Goal: Book appointment/travel/reservation

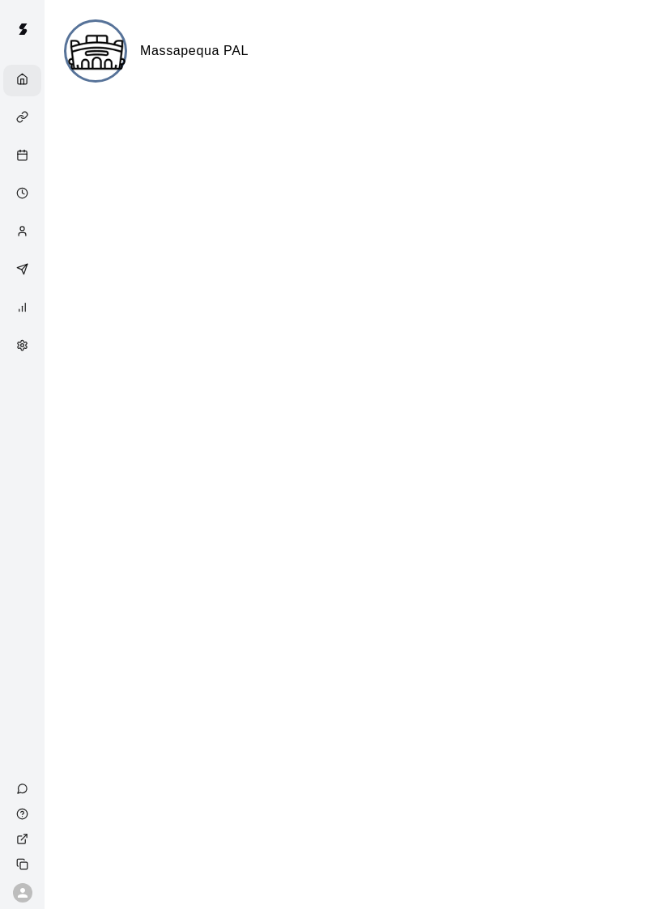
click at [11, 153] on div "Calendar" at bounding box center [22, 157] width 38 height 32
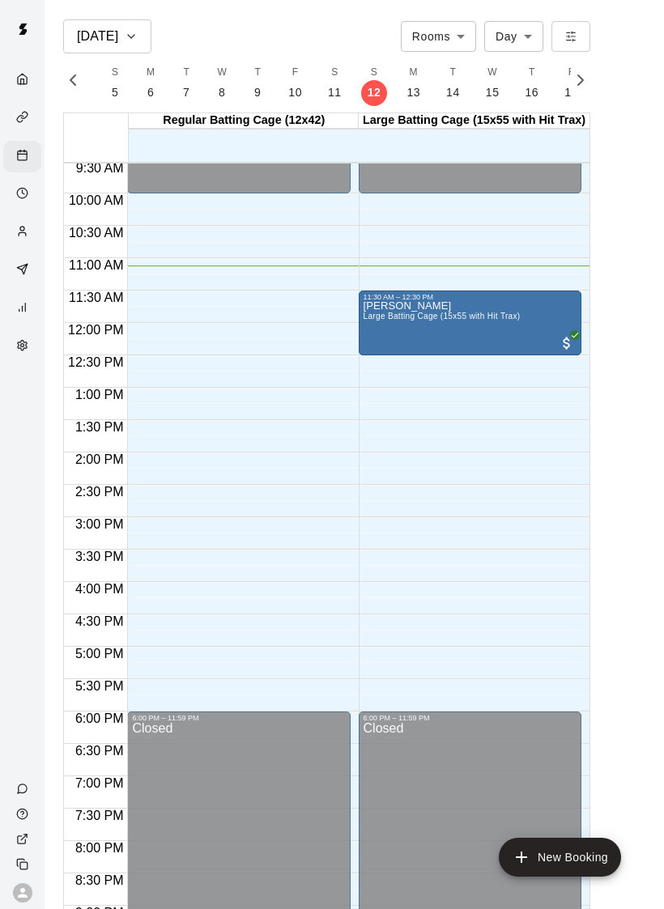
scroll to position [552, 0]
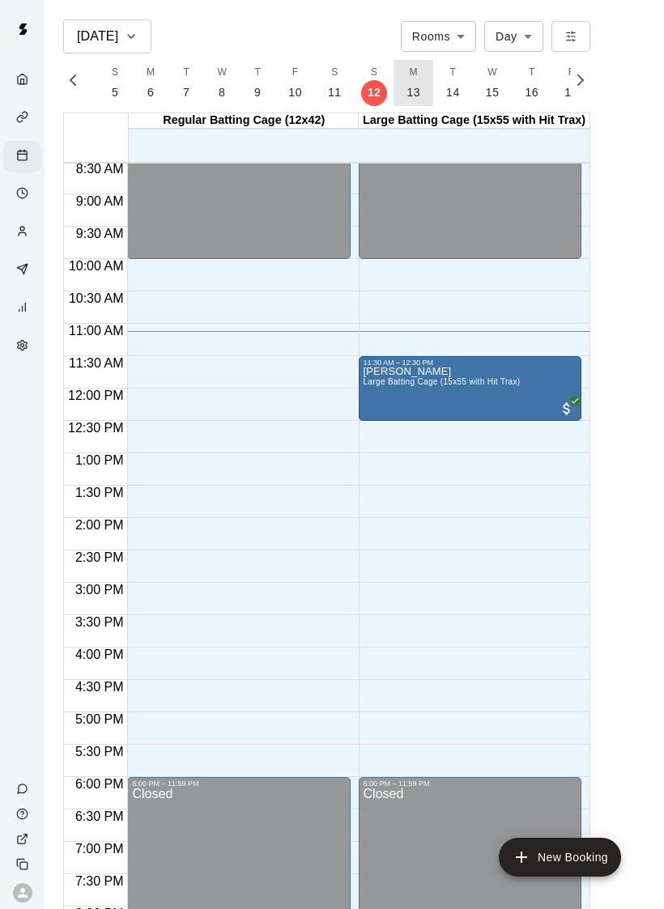
click at [418, 95] on button "M 13" at bounding box center [414, 83] width 40 height 46
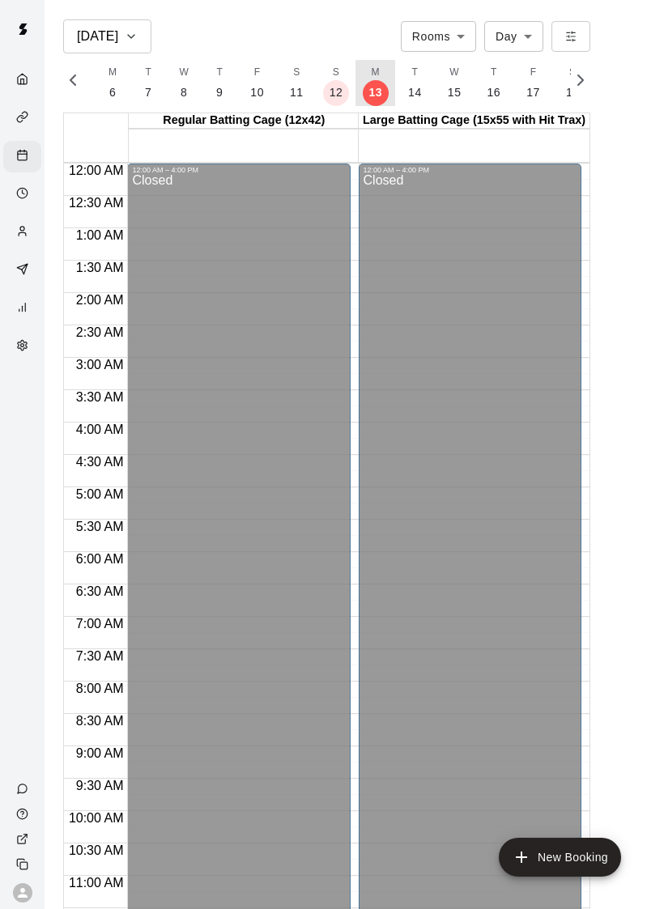
scroll to position [-3, 0]
click at [415, 89] on p "14" at bounding box center [415, 92] width 14 height 17
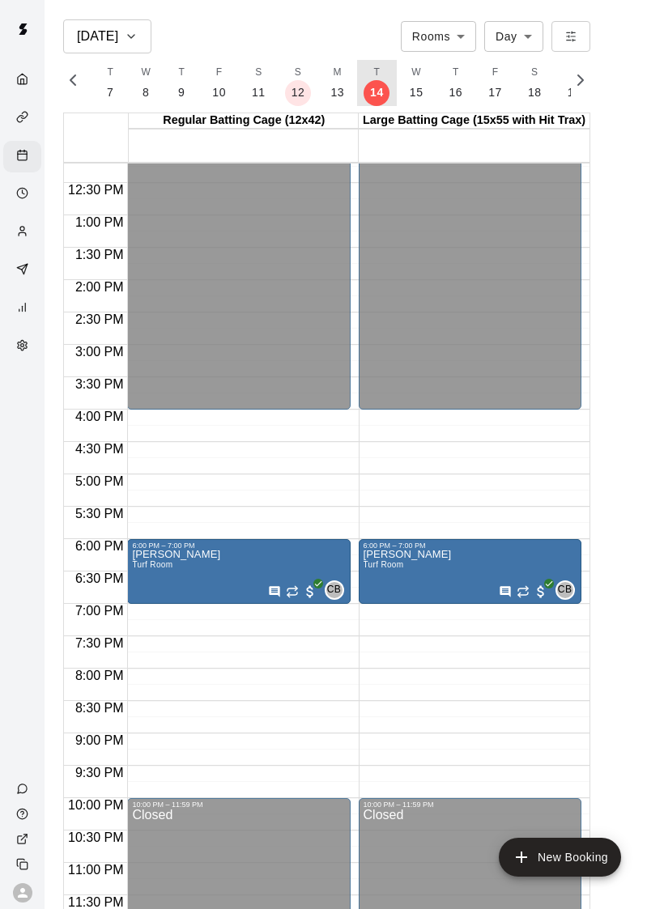
scroll to position [790, 0]
click at [410, 93] on p "15" at bounding box center [417, 92] width 14 height 17
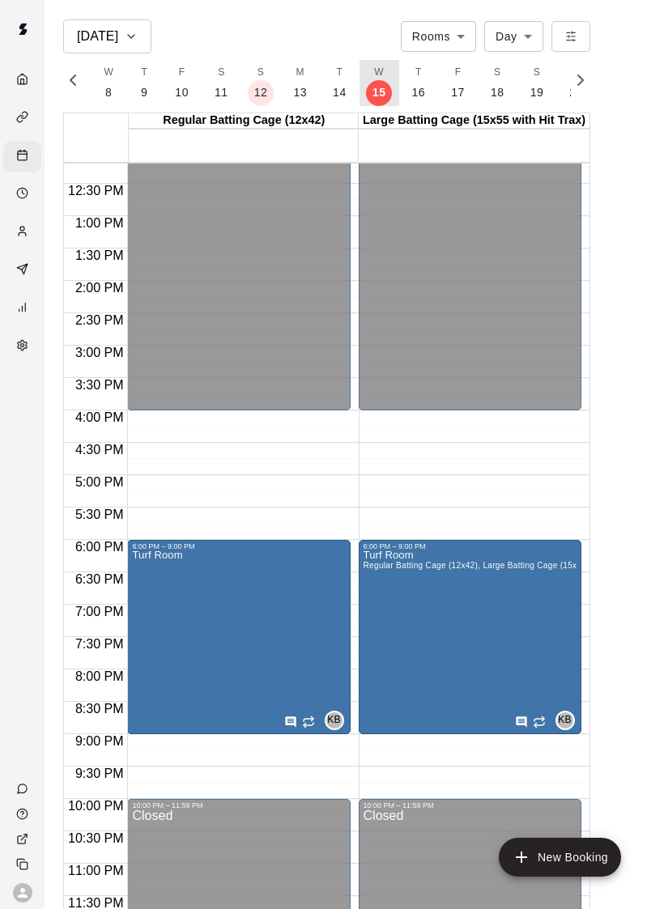
scroll to position [0, 6854]
click at [411, 96] on p "16" at bounding box center [418, 92] width 14 height 17
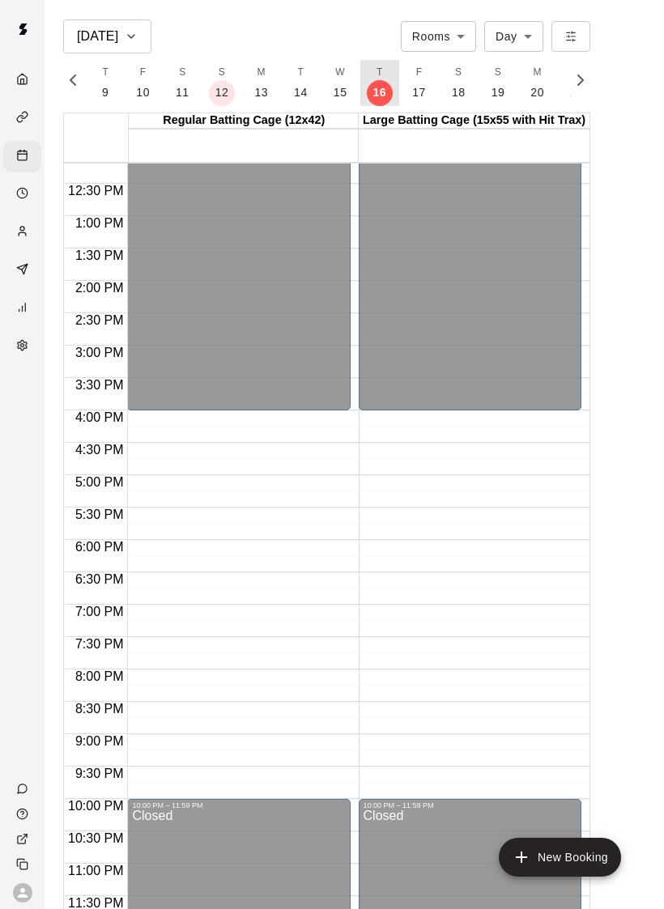
scroll to position [26, 0]
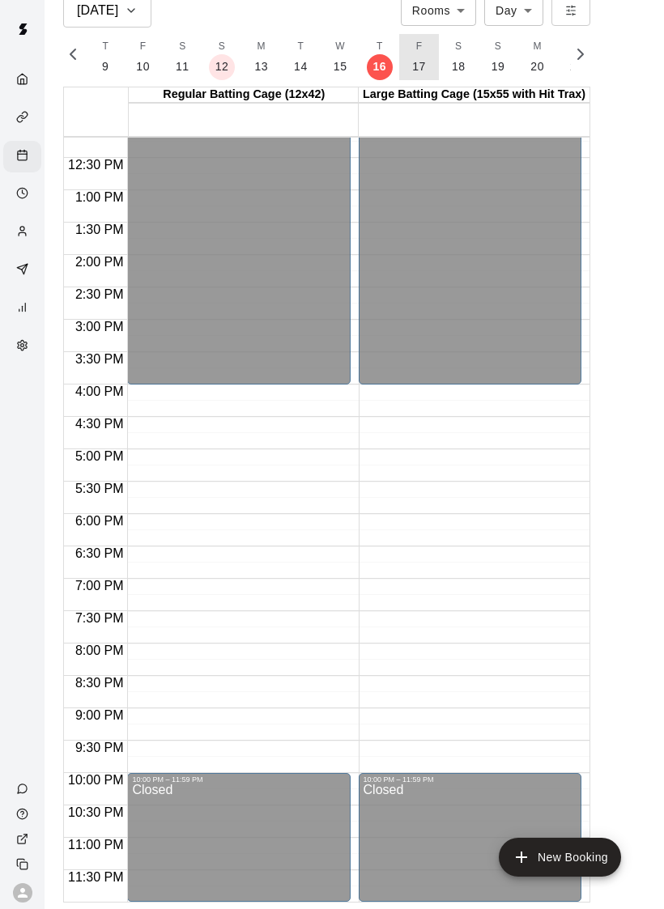
click at [418, 68] on p "17" at bounding box center [419, 66] width 14 height 17
click at [426, 59] on button "S 18" at bounding box center [421, 57] width 40 height 46
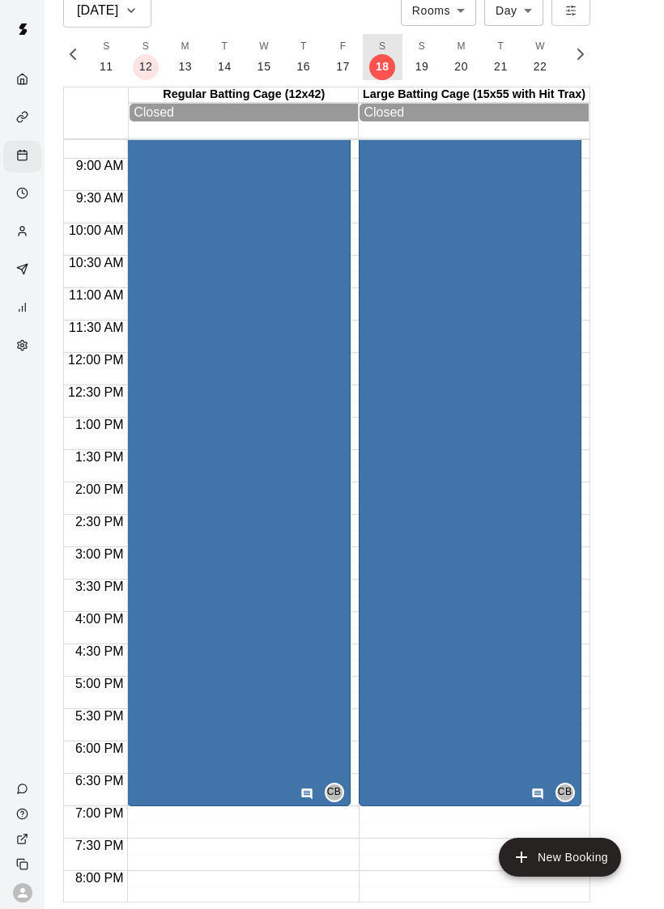
scroll to position [563, 0]
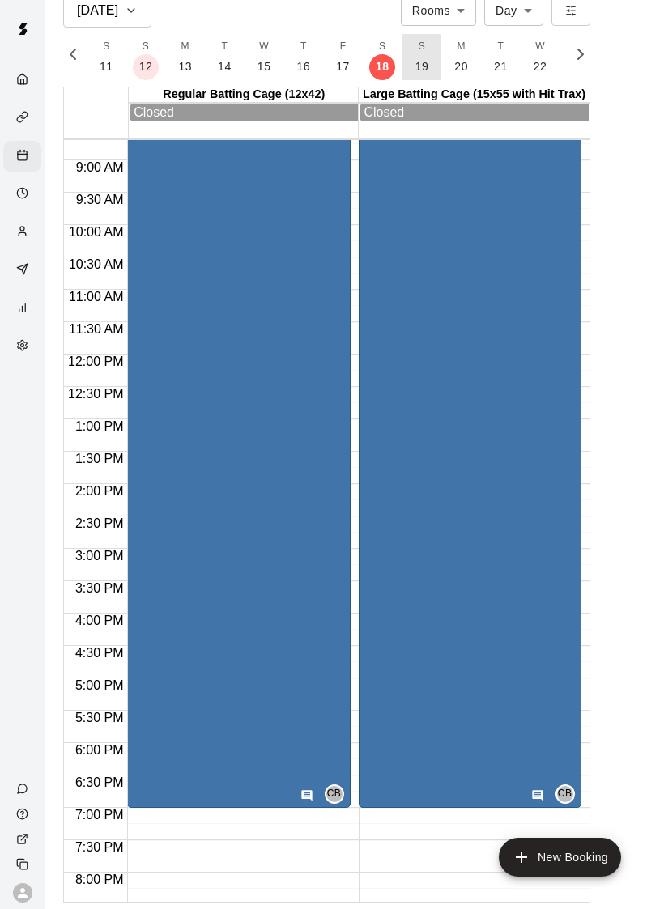
click at [415, 59] on p "19" at bounding box center [422, 66] width 14 height 17
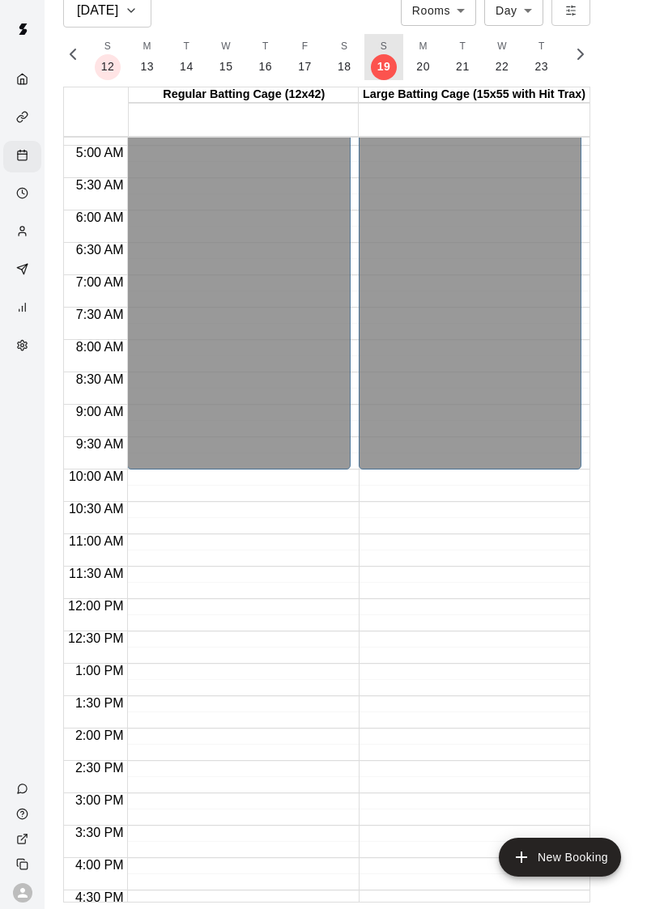
scroll to position [320, 0]
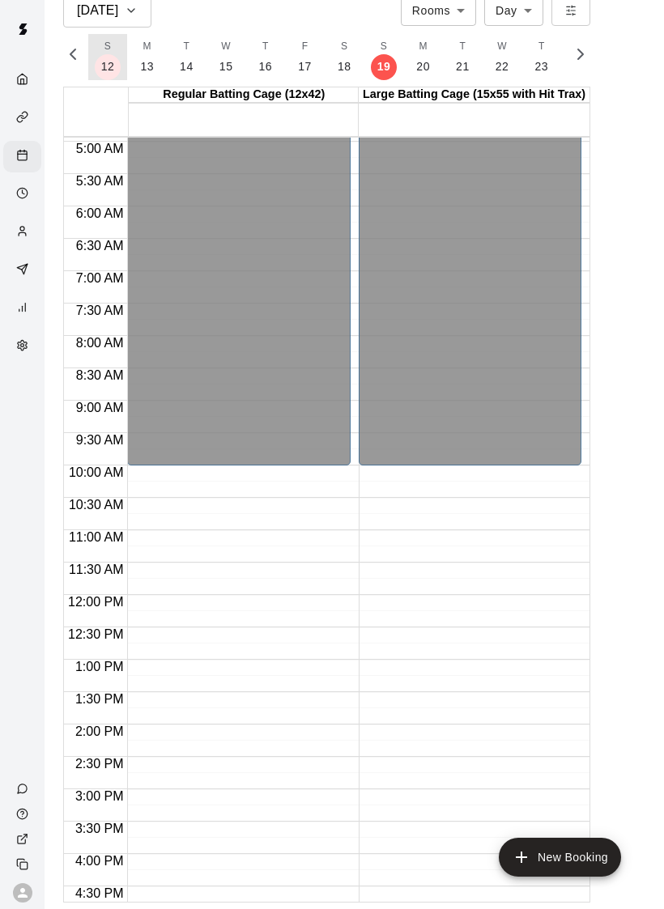
click at [93, 78] on button "S 12" at bounding box center [108, 57] width 40 height 46
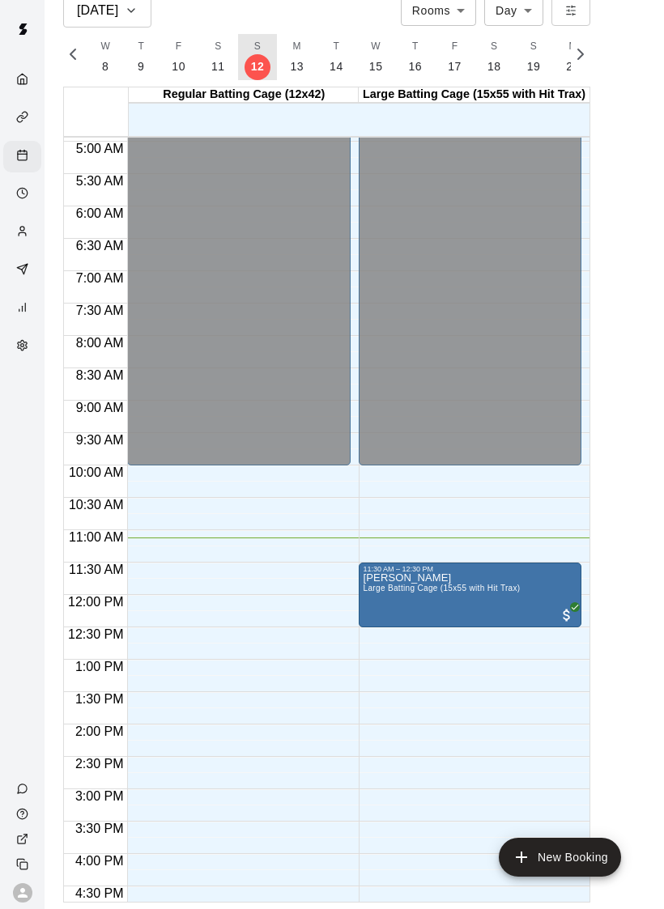
scroll to position [0, 6740]
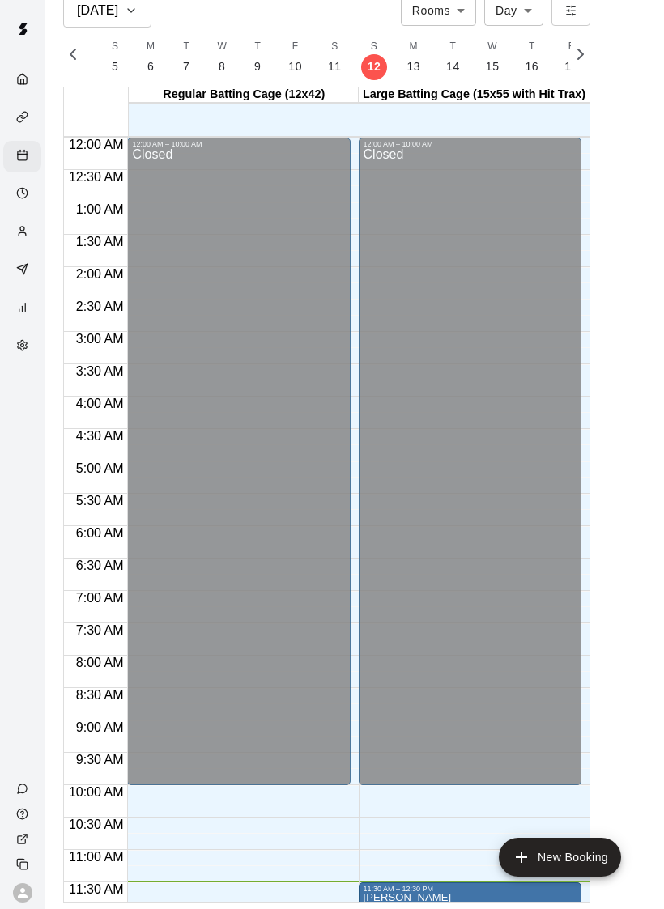
click at [579, 417] on div "12:00 AM – 10:00 AM Closed" at bounding box center [470, 462] width 223 height 648
